Goal: Check status: Check status

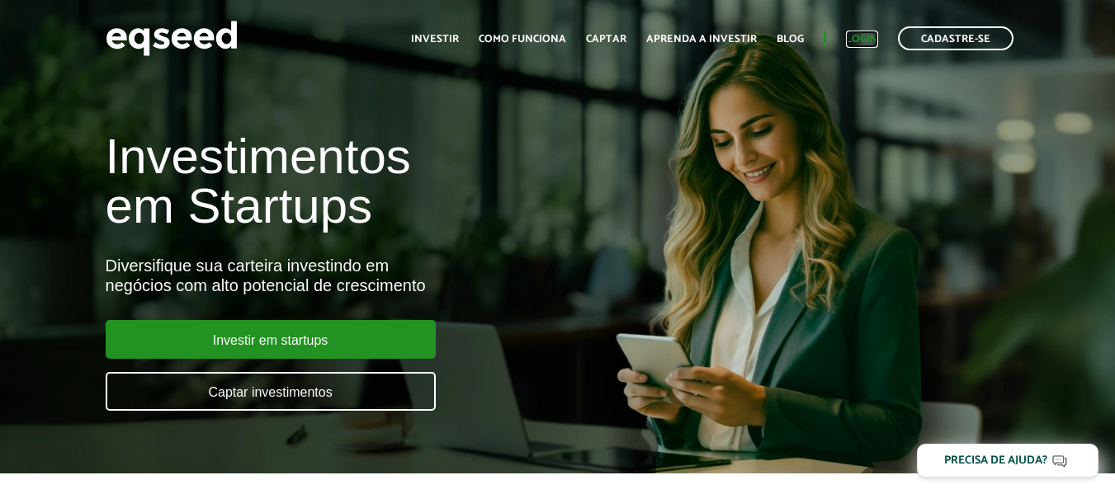
click at [861, 35] on link "Login" at bounding box center [862, 39] width 32 height 11
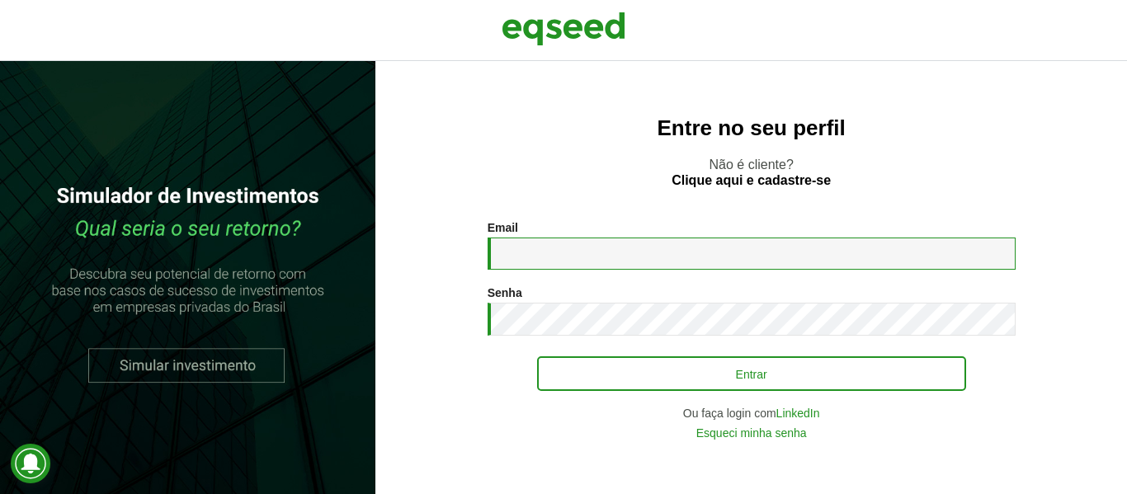
type input "**********"
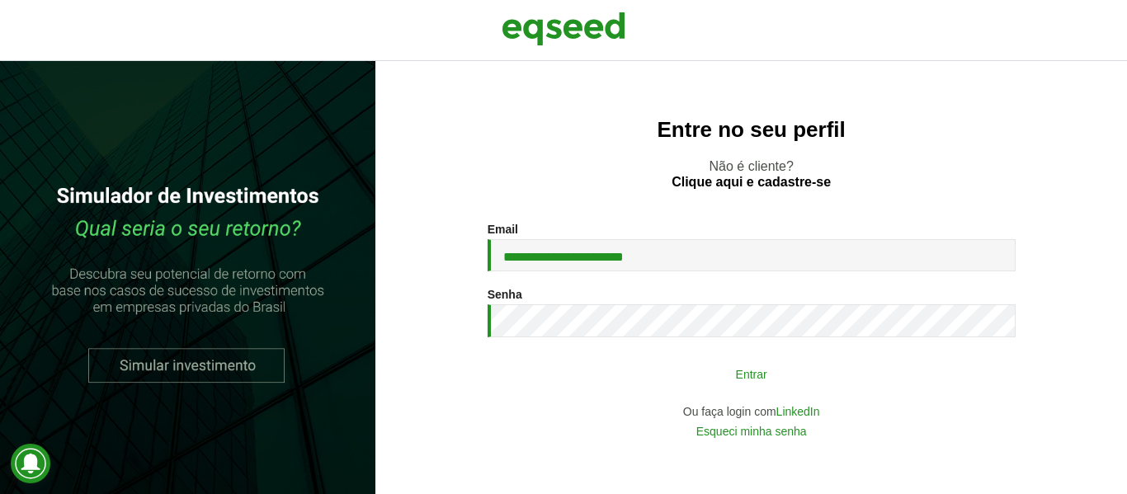
click at [718, 370] on button "Entrar" at bounding box center [751, 373] width 429 height 31
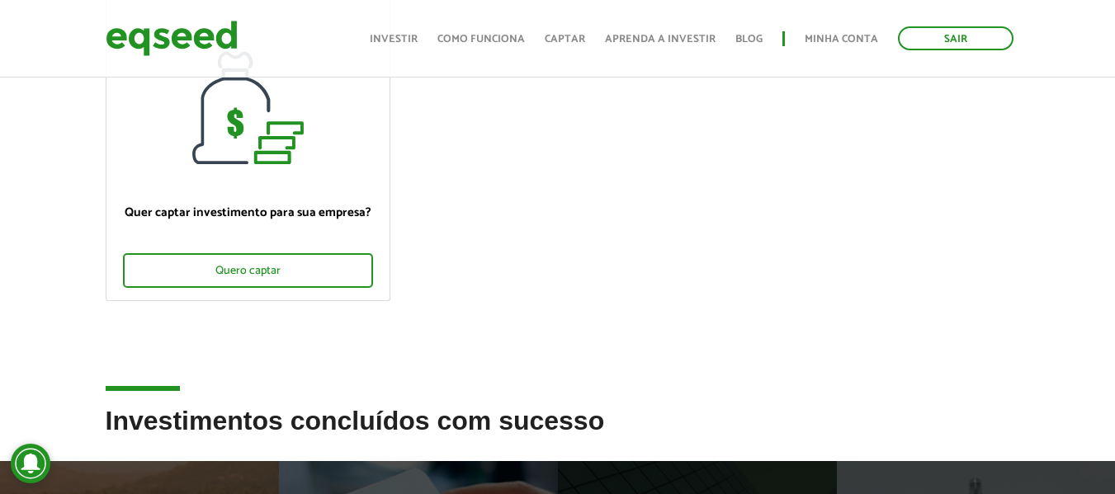
scroll to position [165, 0]
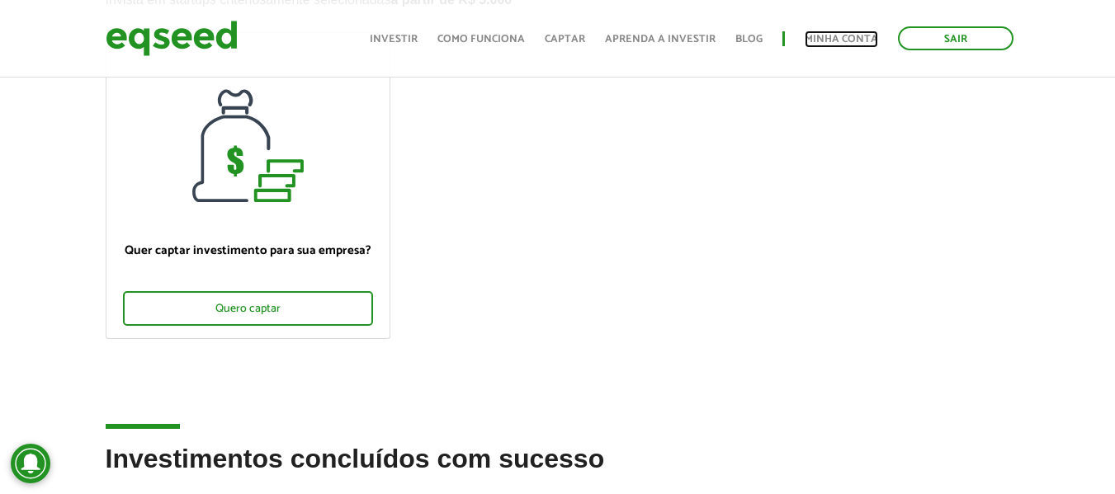
click at [845, 37] on link "Minha conta" at bounding box center [840, 39] width 73 height 11
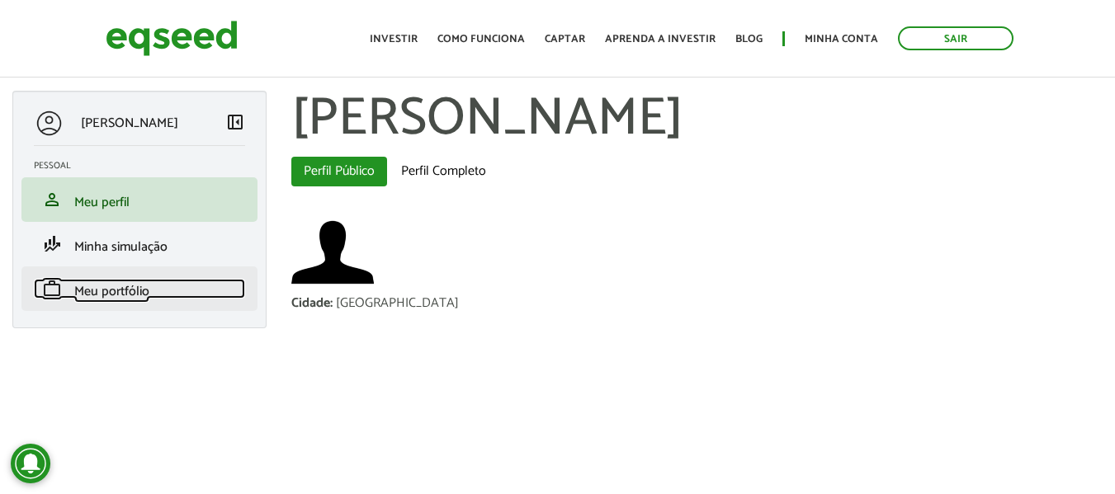
click at [116, 290] on span "Meu portfólio" at bounding box center [111, 292] width 75 height 22
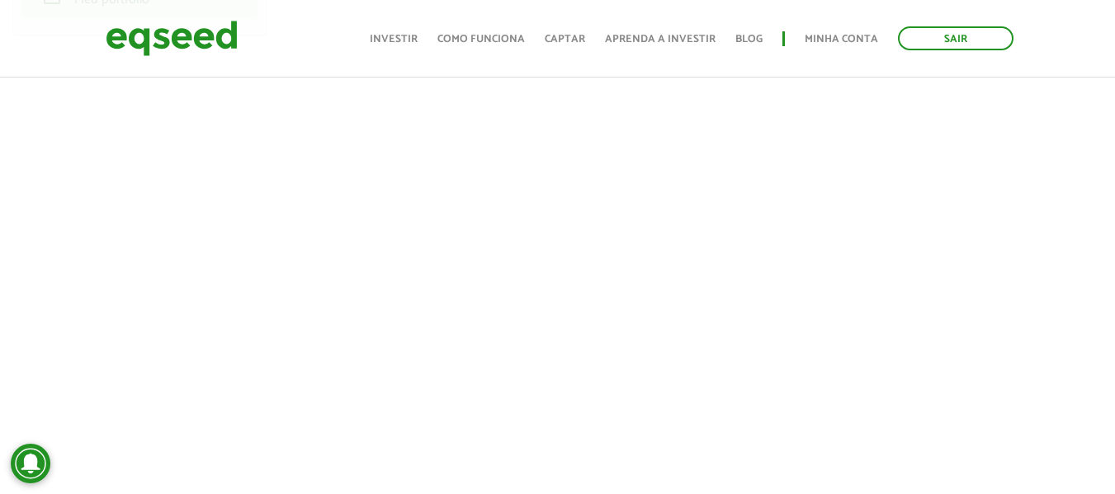
scroll to position [330, 0]
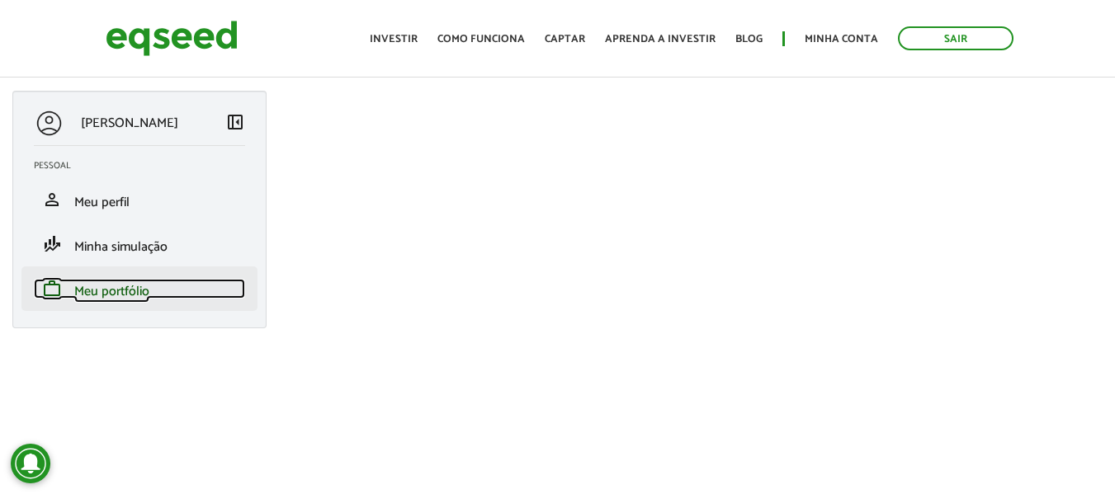
click at [119, 285] on span "Meu portfólio" at bounding box center [111, 292] width 75 height 22
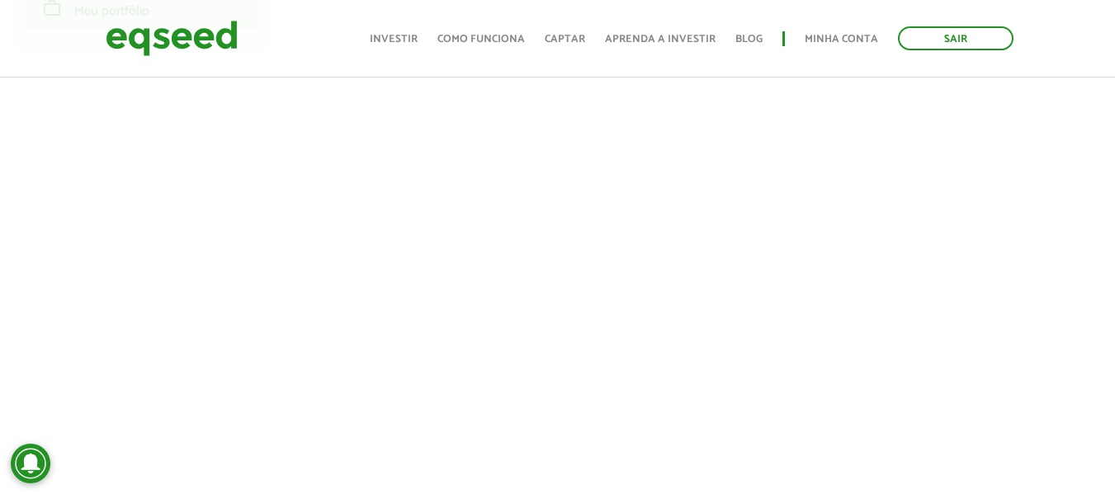
scroll to position [330, 0]
